Goal: Transaction & Acquisition: Purchase product/service

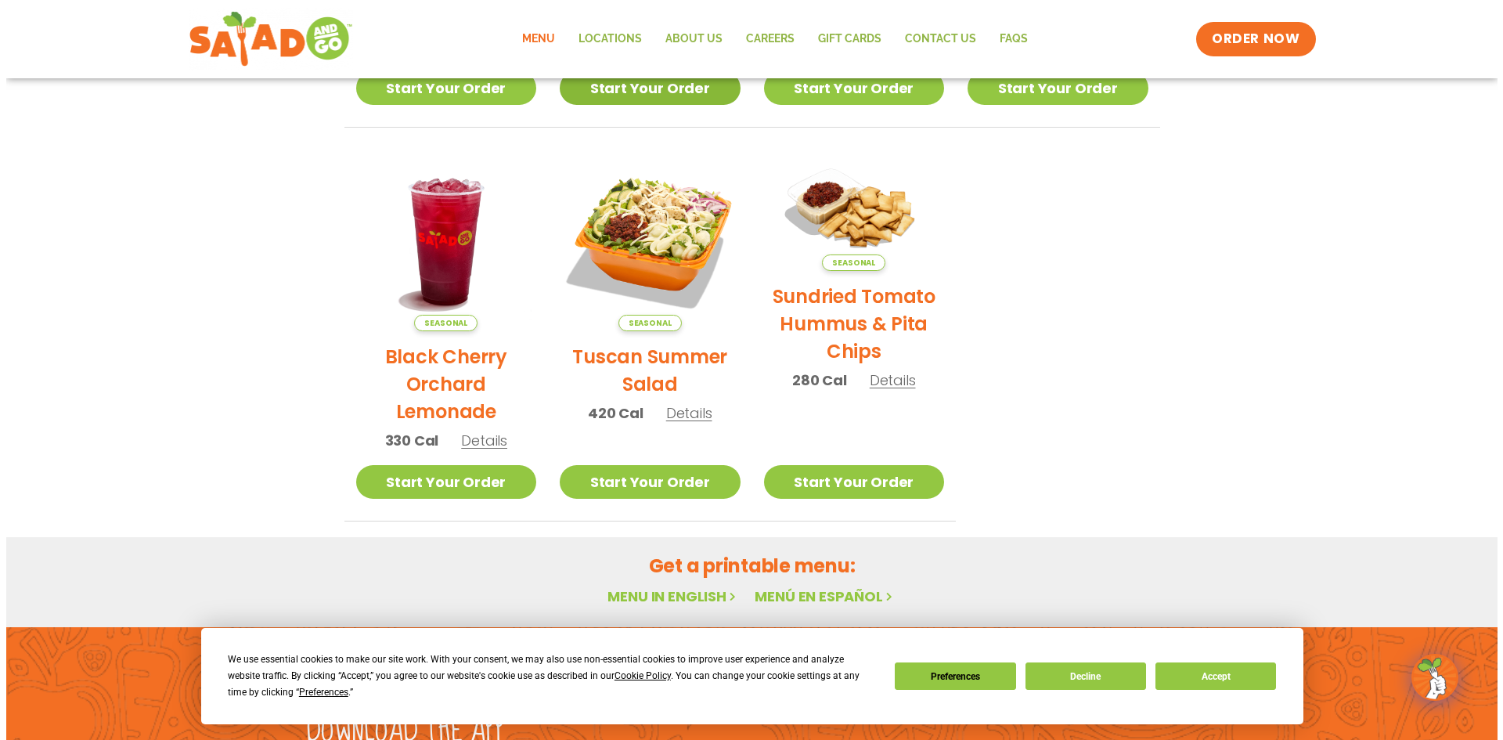
scroll to position [734, 0]
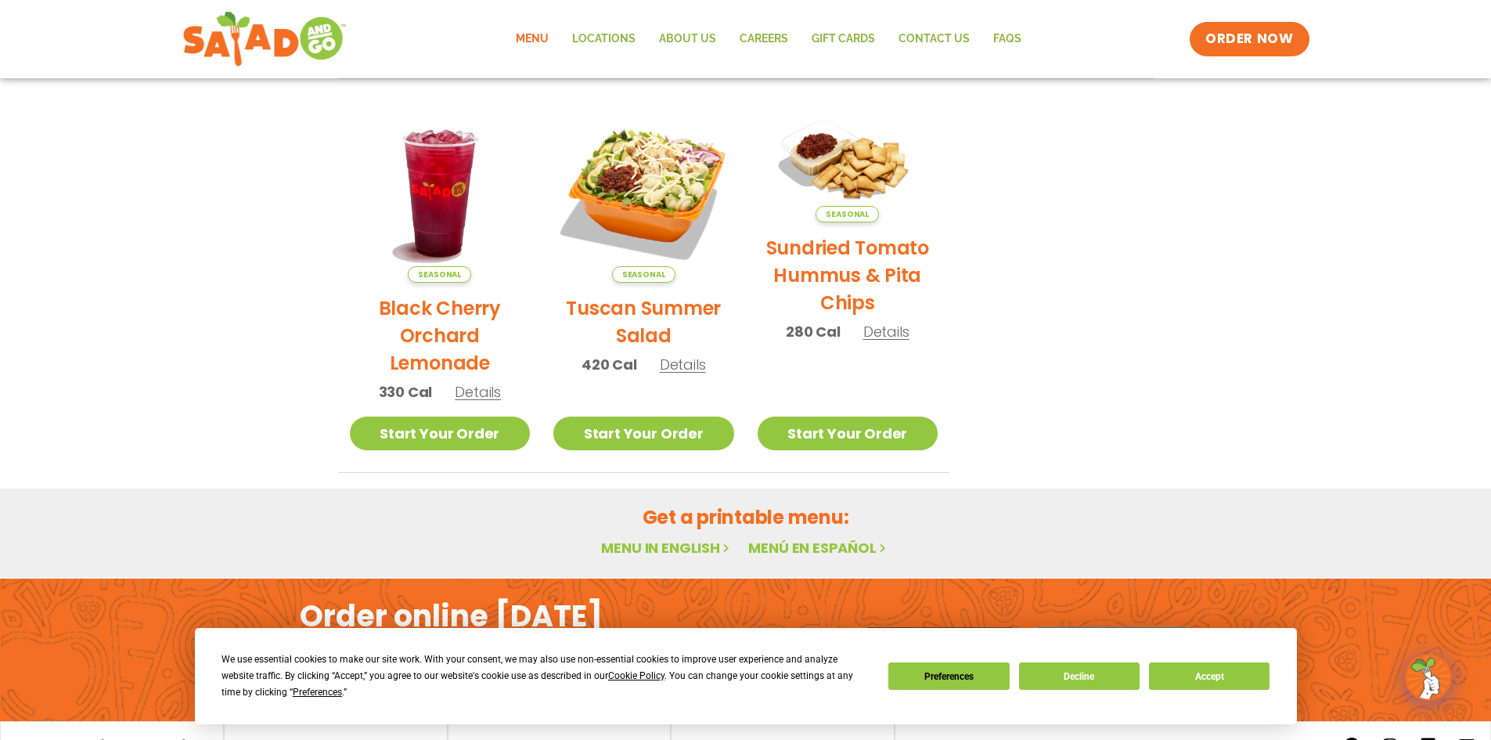
click at [625, 274] on span "Seasonal" at bounding box center [643, 274] width 63 height 16
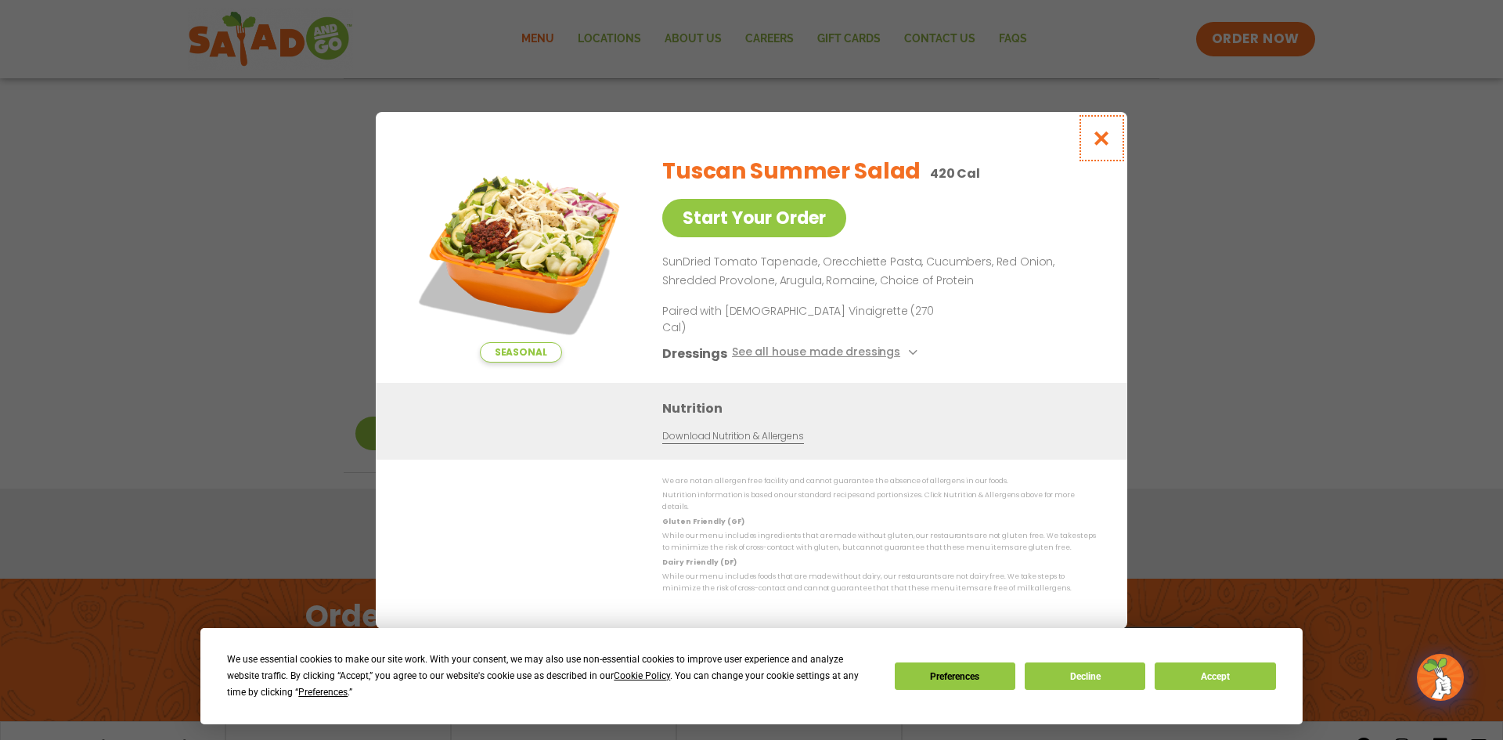
click at [1100, 146] on icon "Close modal" at bounding box center [1102, 138] width 20 height 16
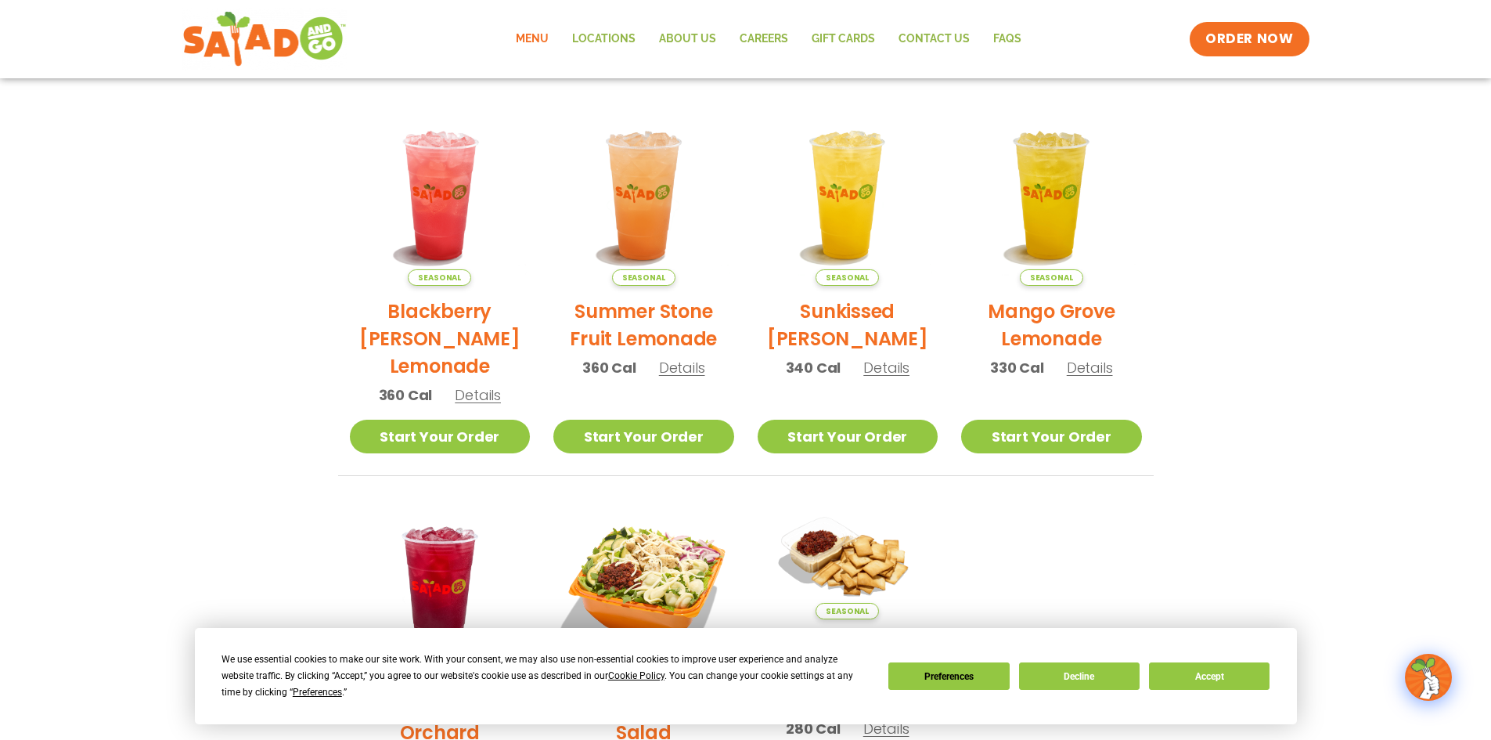
scroll to position [0, 0]
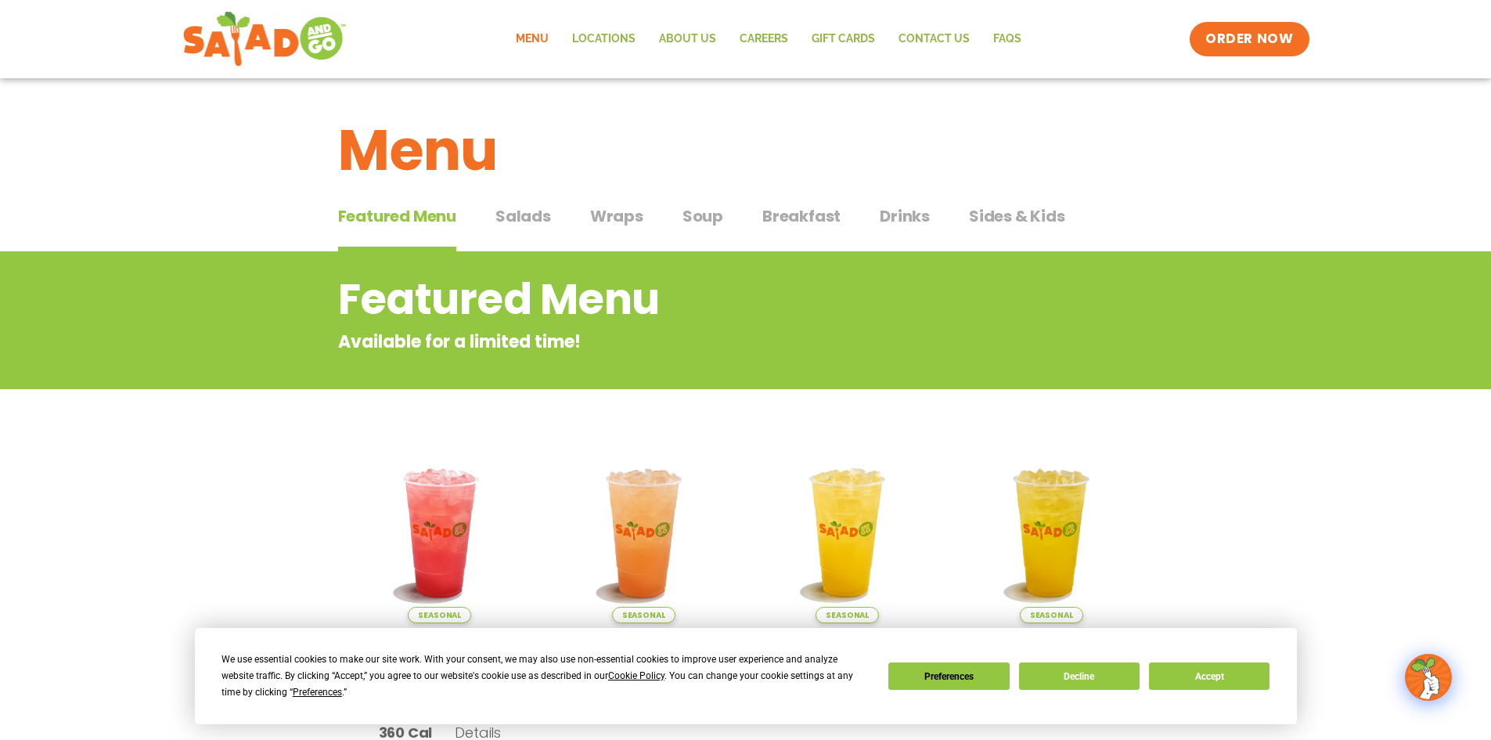
click at [549, 218] on span "Salads" at bounding box center [523, 215] width 56 height 23
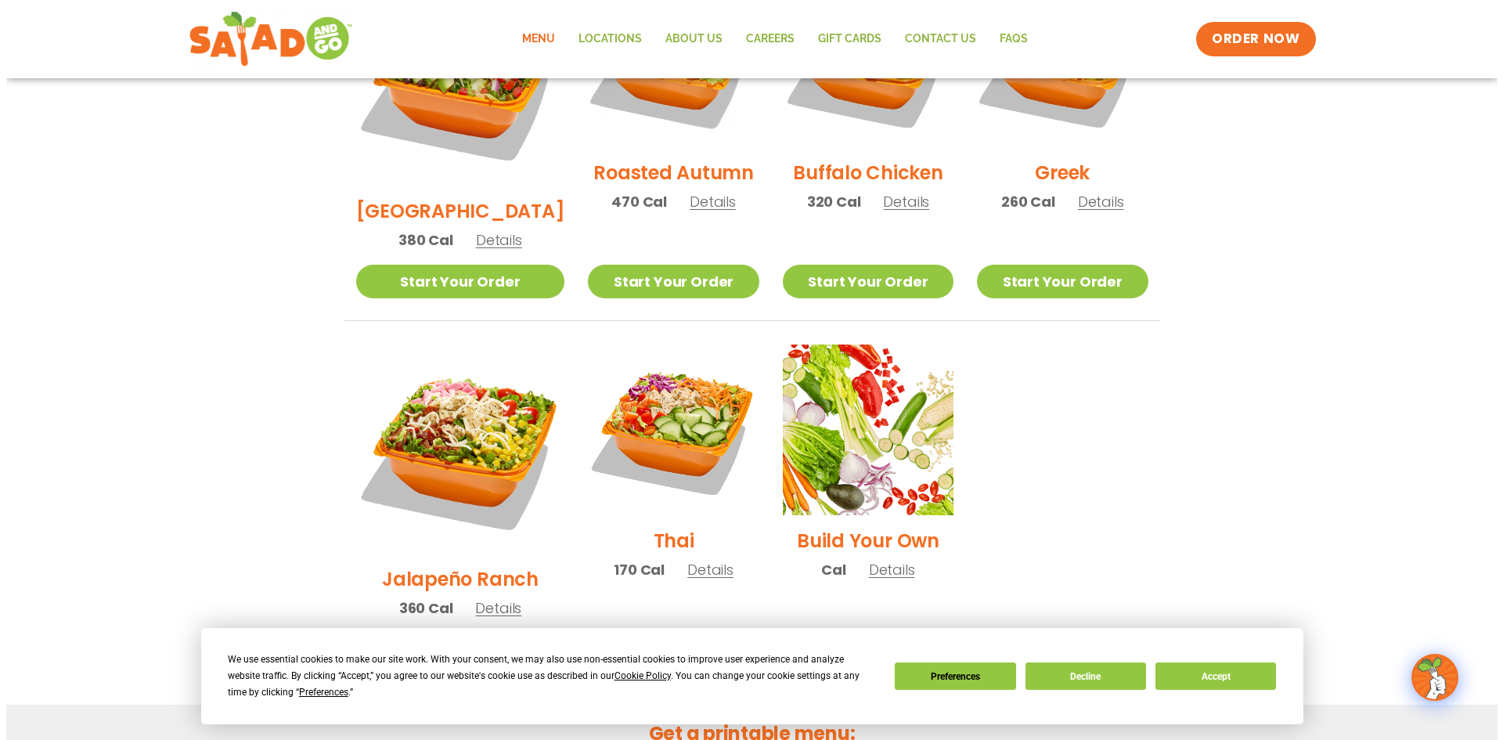
scroll to position [939, 0]
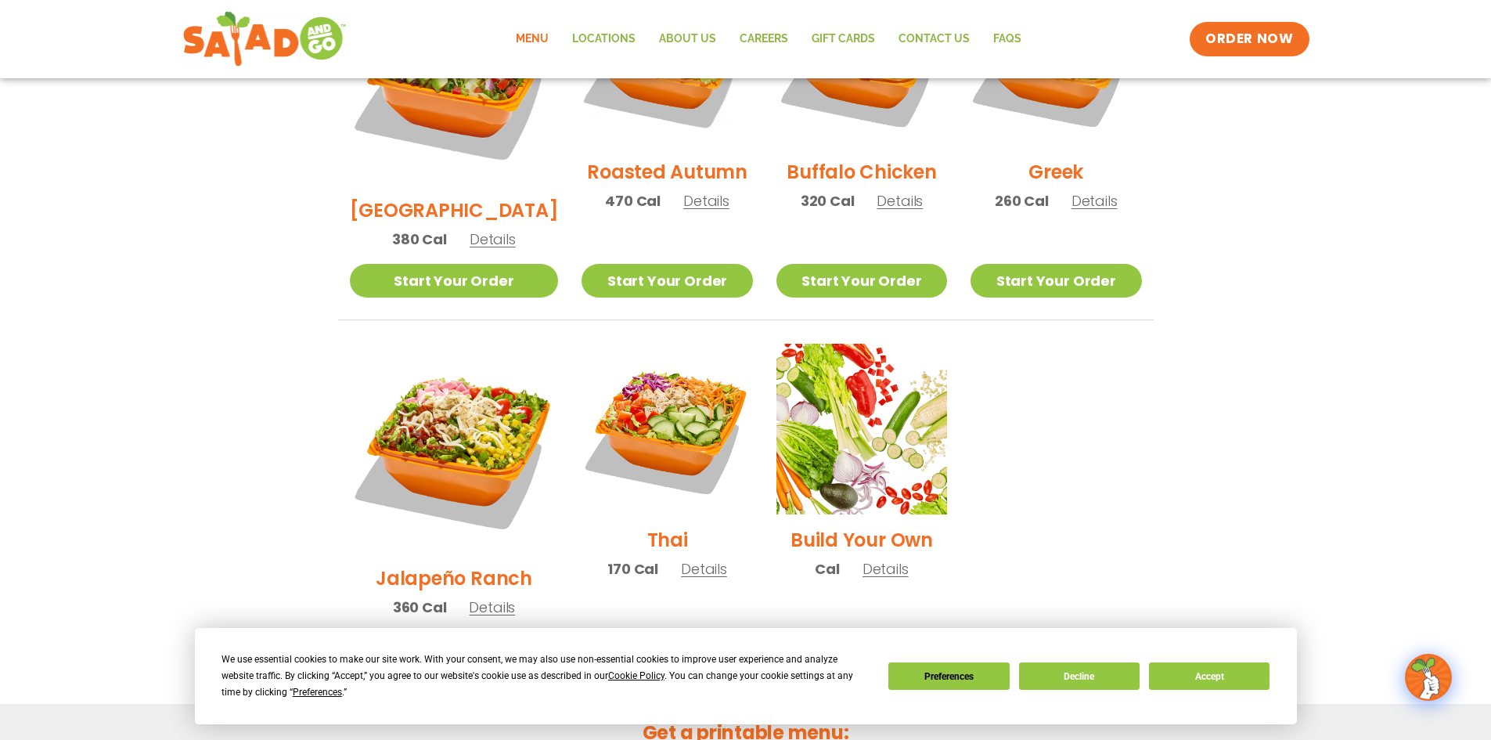
click at [484, 597] on span "Details" at bounding box center [492, 607] width 46 height 20
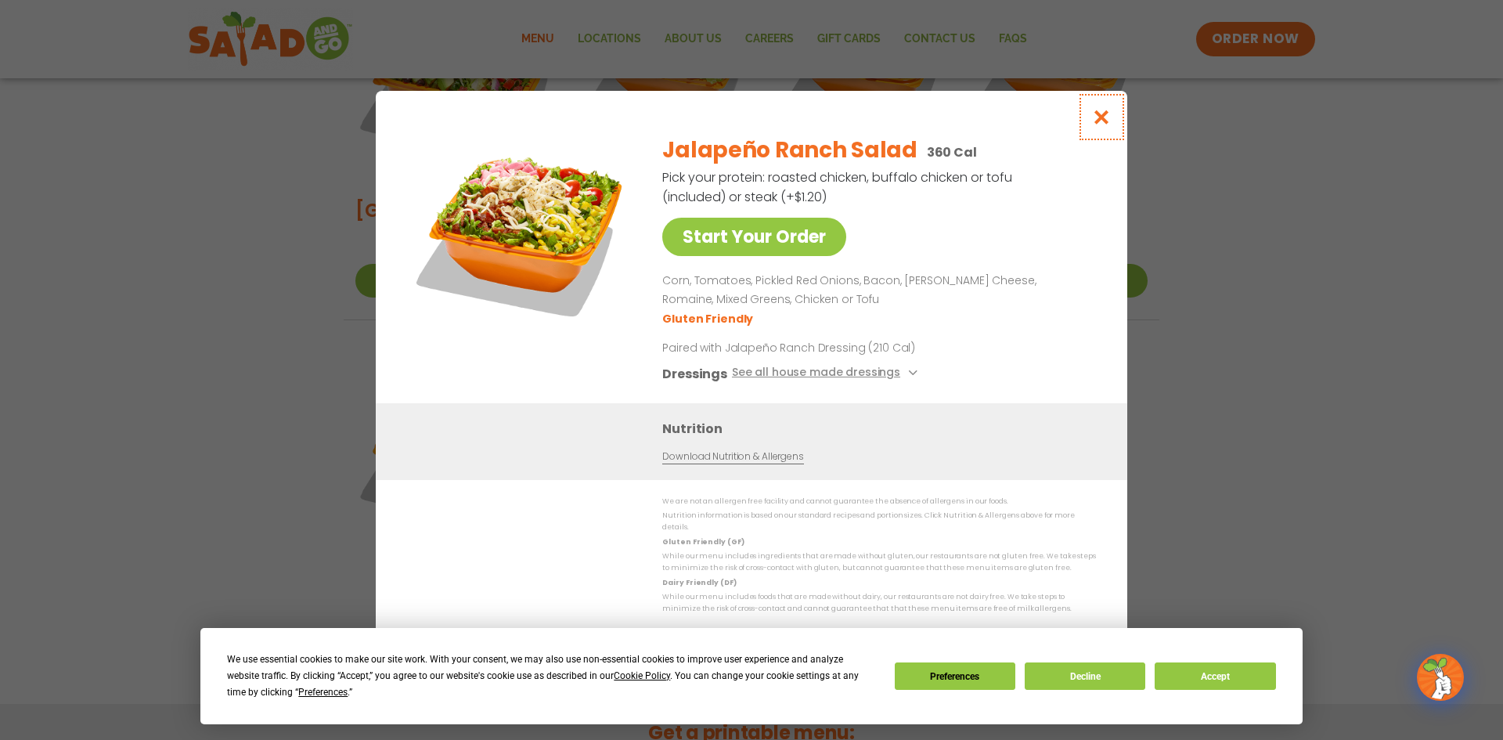
click at [1103, 124] on icon "Close modal" at bounding box center [1102, 117] width 20 height 16
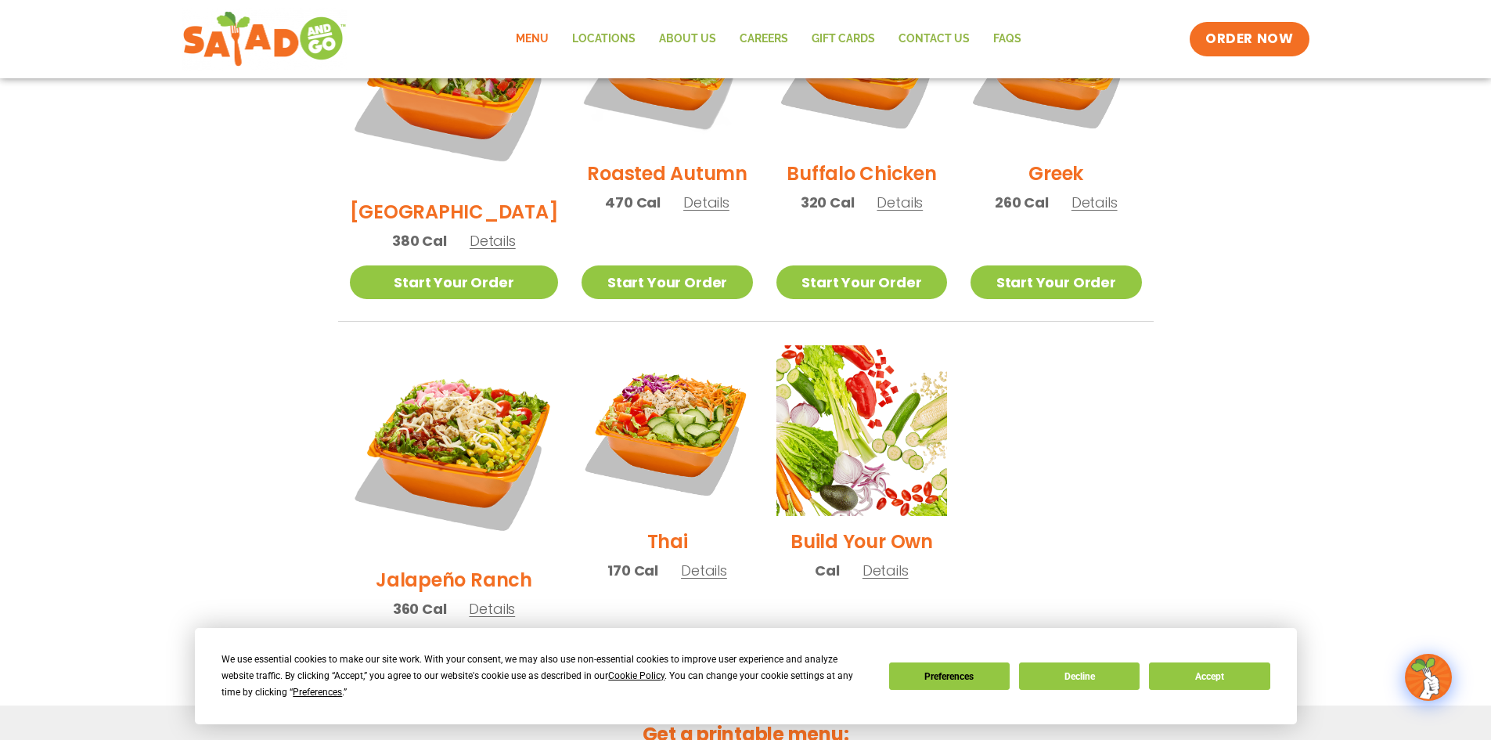
scroll to position [802, 0]
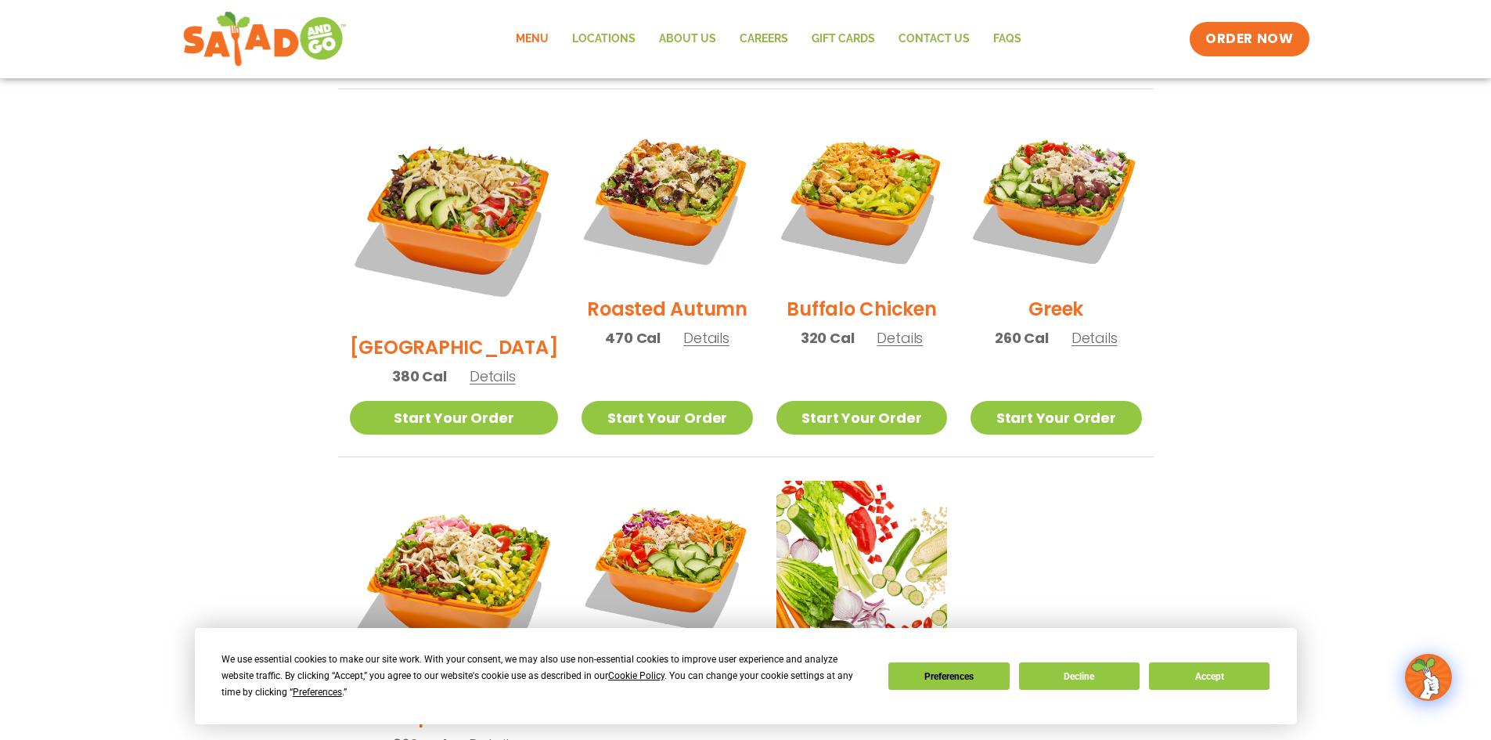
click at [1081, 328] on span "Details" at bounding box center [1094, 338] width 46 height 20
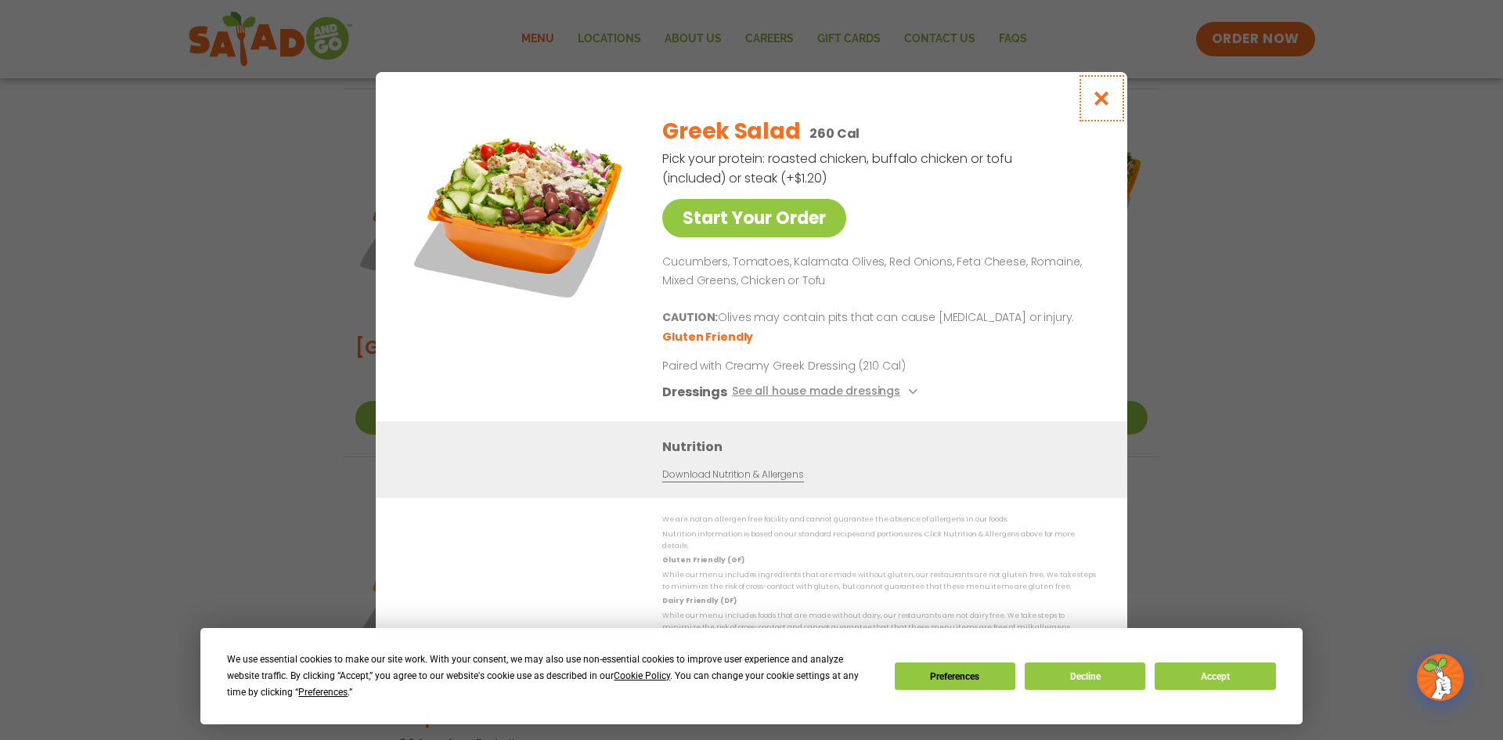
click at [1100, 106] on icon "Close modal" at bounding box center [1102, 98] width 20 height 16
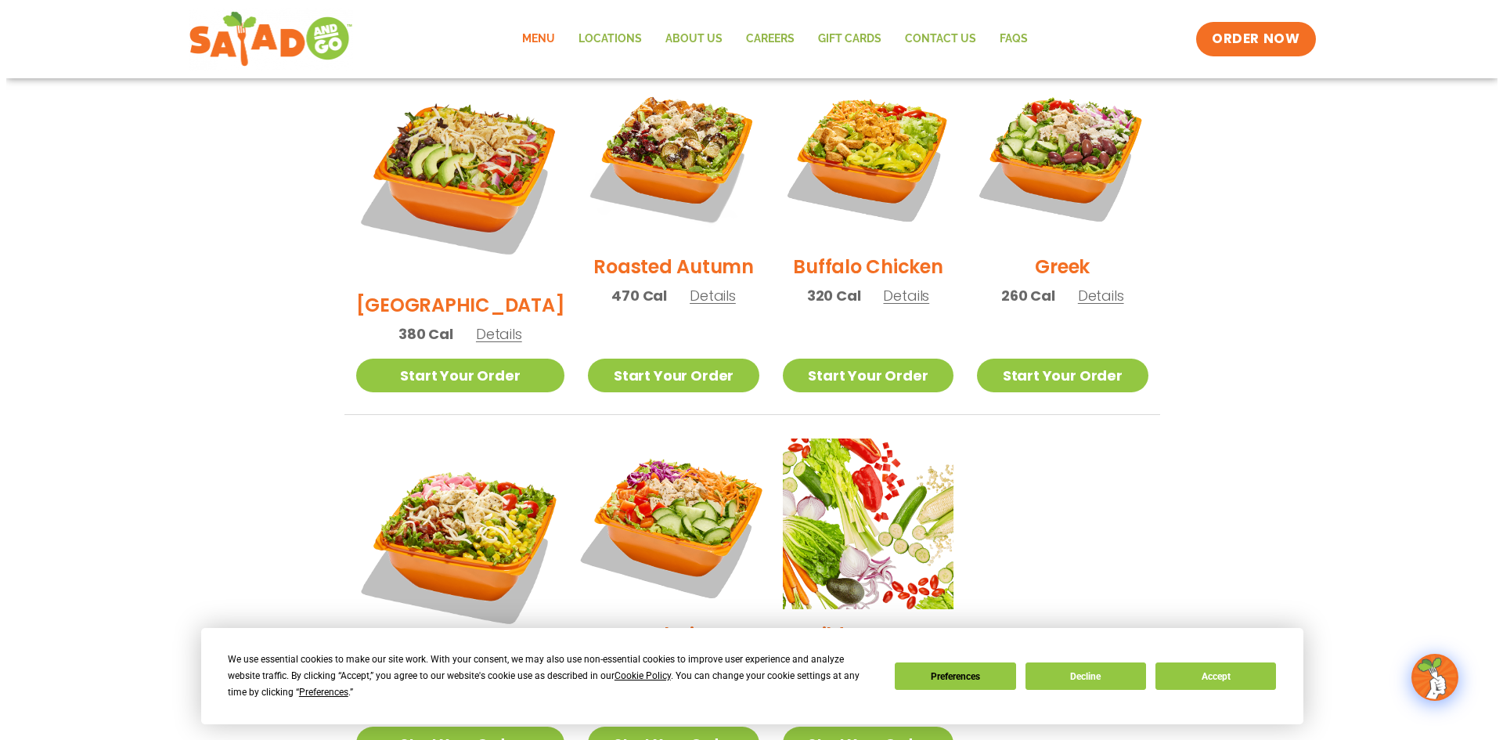
scroll to position [567, 0]
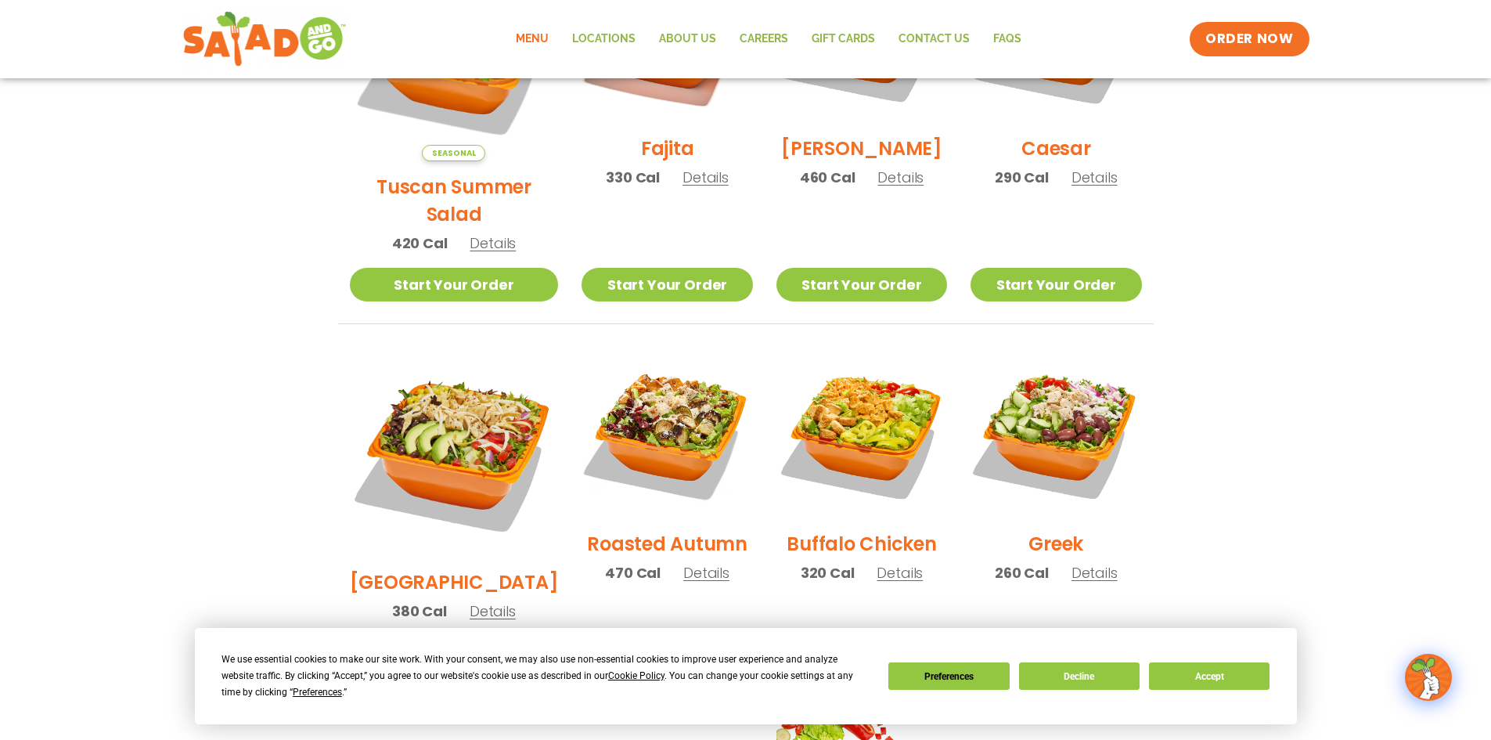
click at [877, 563] on span "Details" at bounding box center [900, 573] width 46 height 20
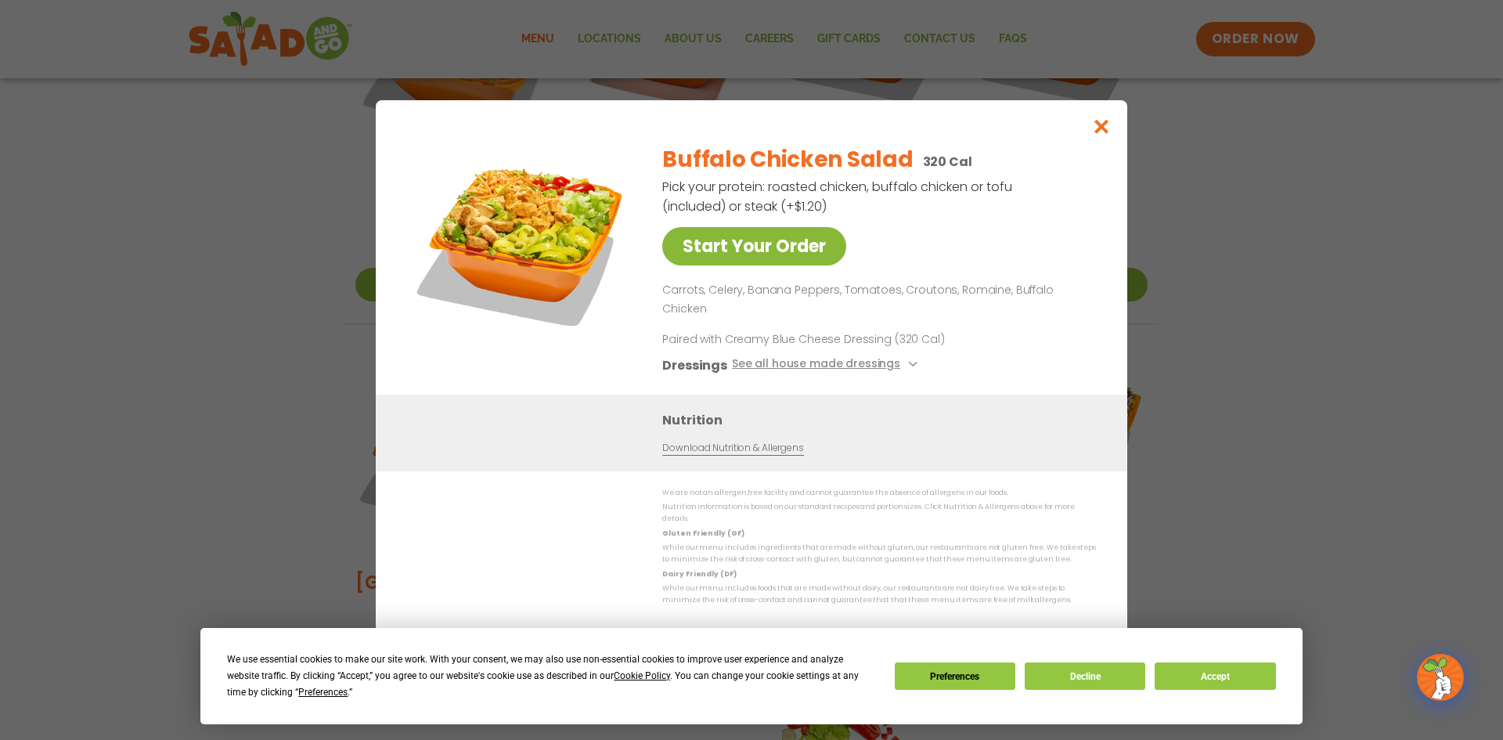
click at [723, 259] on link "Start Your Order" at bounding box center [754, 246] width 184 height 38
